Goal: Task Accomplishment & Management: Use online tool/utility

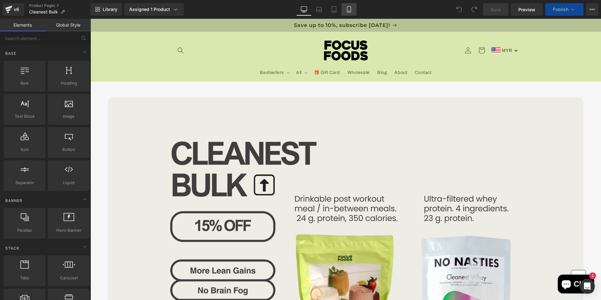
click at [349, 11] on icon at bounding box center [348, 11] width 3 height 0
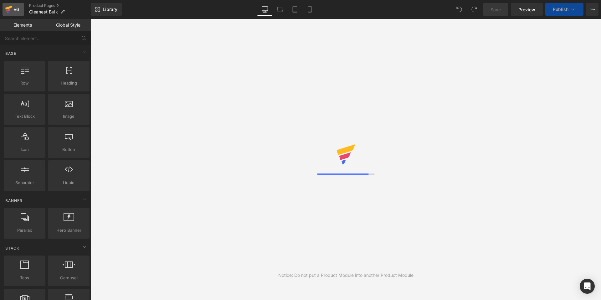
click at [10, 7] on icon at bounding box center [8, 8] width 7 height 4
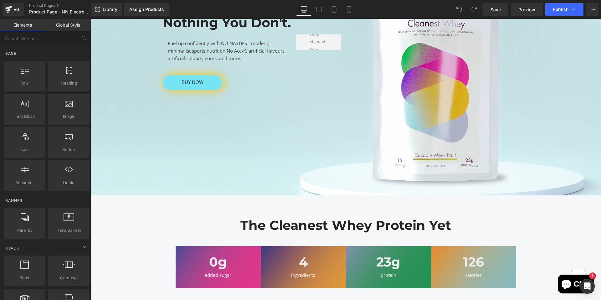
scroll to position [131, 0]
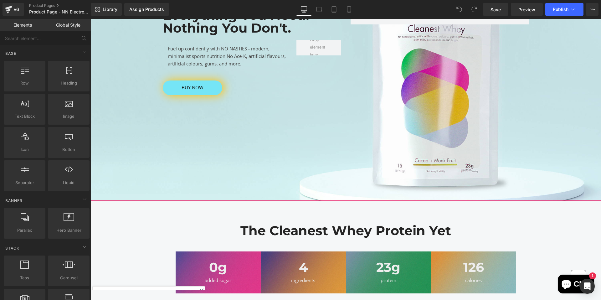
click at [337, 171] on div at bounding box center [345, 75] width 510 height 250
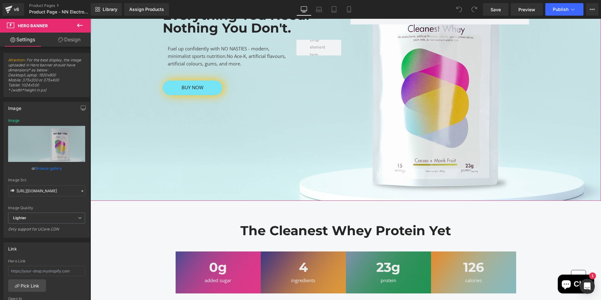
scroll to position [0, 0]
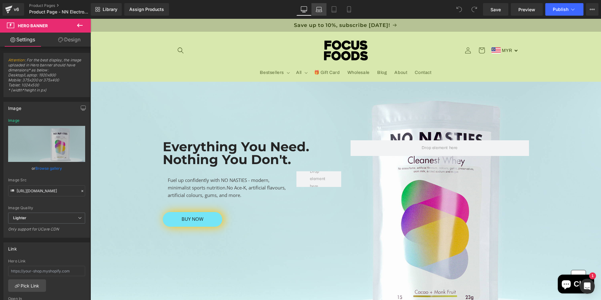
click at [319, 9] on icon at bounding box center [319, 9] width 6 height 6
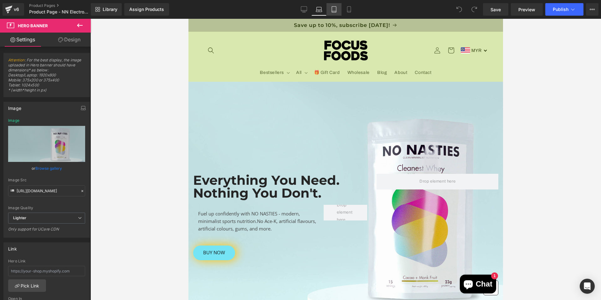
click at [332, 9] on icon at bounding box center [334, 9] width 6 height 6
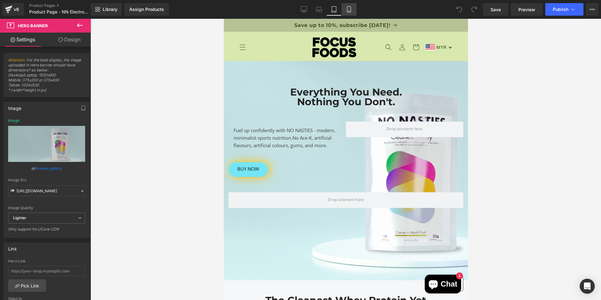
click at [345, 8] on link "Mobile" at bounding box center [348, 9] width 15 height 13
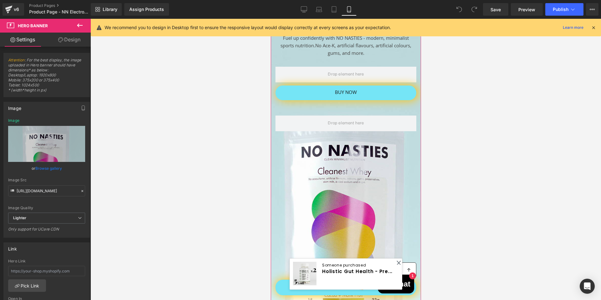
scroll to position [69, 0]
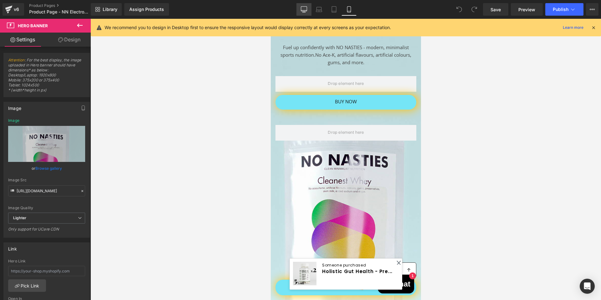
click at [304, 10] on icon at bounding box center [304, 9] width 6 height 6
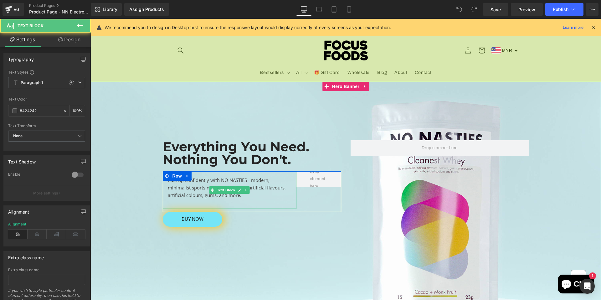
click at [249, 180] on div "Fuel up confidently with NO NASTIES - modern, minimalist sports nutrition. No A…" at bounding box center [230, 190] width 134 height 38
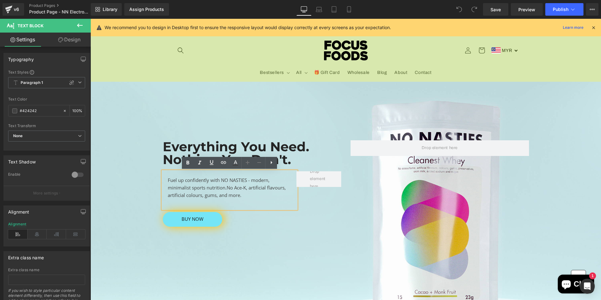
click at [248, 182] on div "Fuel up confidently with NO NASTIES - modern, minimalist sports nutrition. No A…" at bounding box center [230, 190] width 134 height 38
drag, startPoint x: 248, startPoint y: 180, endPoint x: 273, endPoint y: 197, distance: 30.6
click at [273, 197] on div "Fuel up confidently with NO NASTIES - modern, minimalist sports nutrition. No A…" at bounding box center [230, 190] width 134 height 38
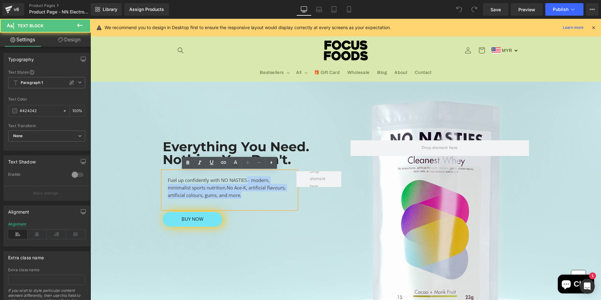
click at [273, 197] on div "Fuel up confidently with NO NASTIES - modern, minimalist sports nutrition. No A…" at bounding box center [230, 190] width 134 height 38
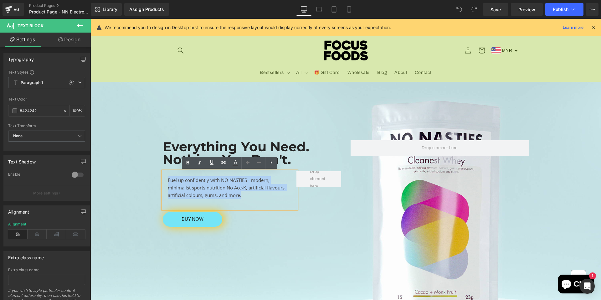
drag, startPoint x: 273, startPoint y: 197, endPoint x: 168, endPoint y: 177, distance: 106.7
click at [168, 177] on div "Fuel up confidently with NO NASTIES - modern, minimalist sports nutrition. No A…" at bounding box center [230, 190] width 134 height 38
click at [293, 116] on div "Everything You Need. Nothing You Don't. Heading Fuel up confidently with NO NAS…" at bounding box center [345, 154] width 510 height 145
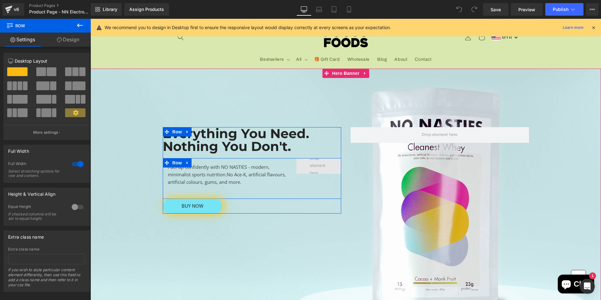
scroll to position [15, 0]
